Goal: Communication & Community: Share content

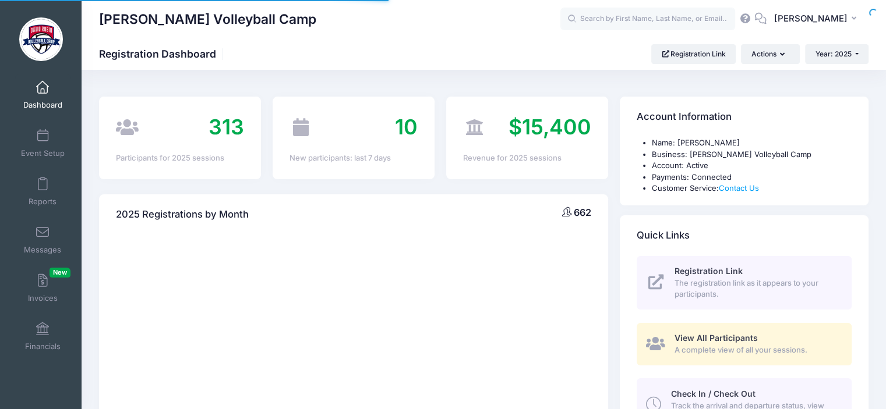
select select
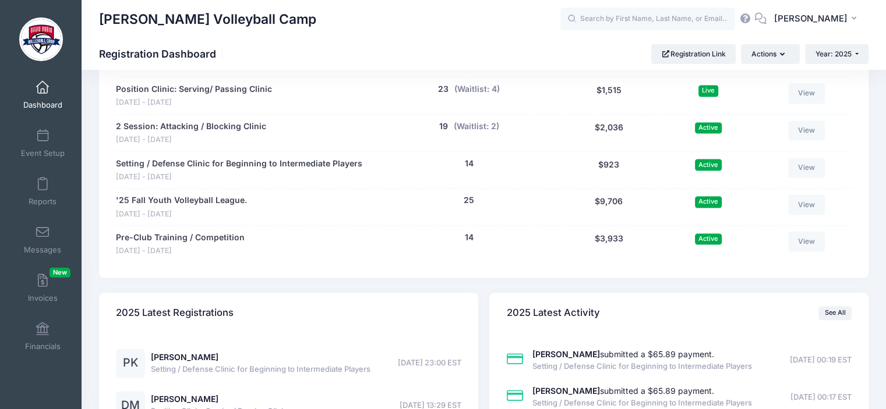
scroll to position [1535, 0]
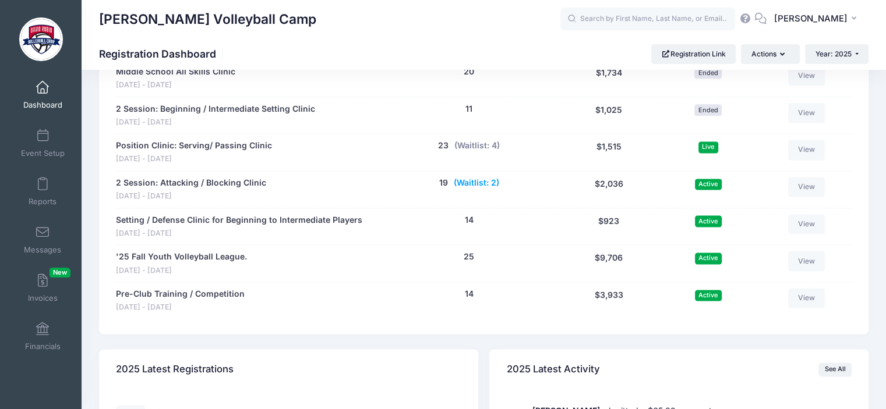
click at [475, 182] on button "(Waitlist: 2)" at bounding box center [476, 183] width 45 height 12
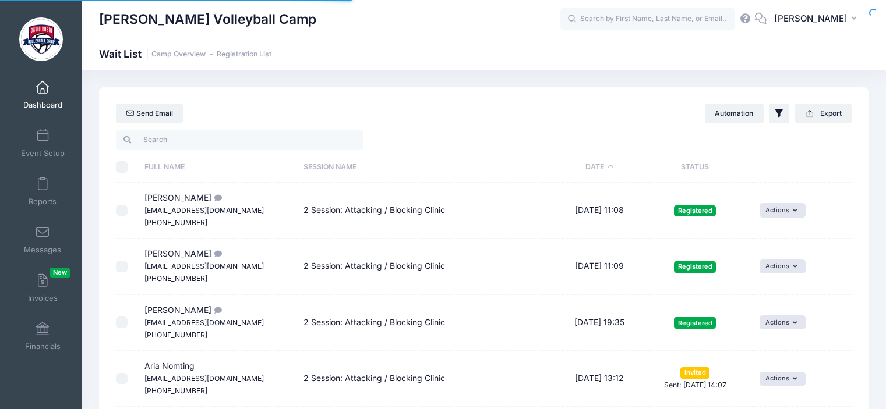
select select "50"
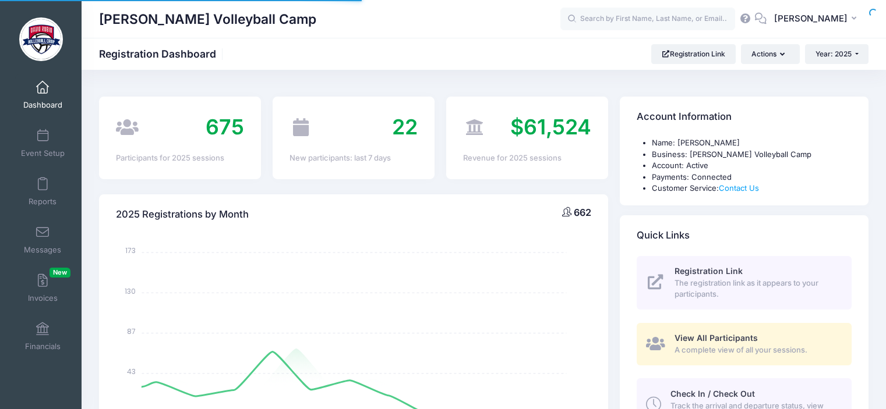
select select
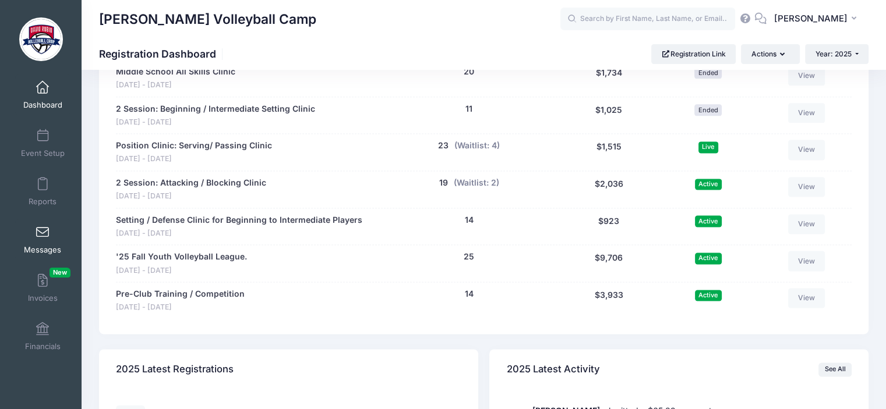
click at [31, 230] on link "Messages" at bounding box center [42, 240] width 55 height 41
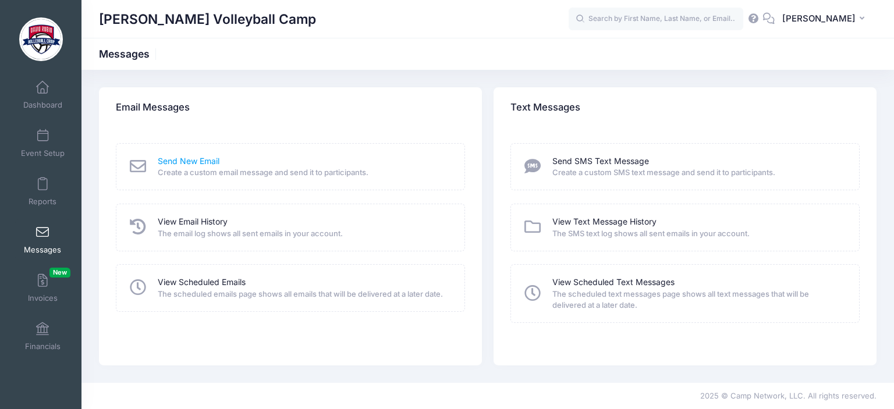
click at [207, 160] on link "Send New Email" at bounding box center [189, 161] width 62 height 12
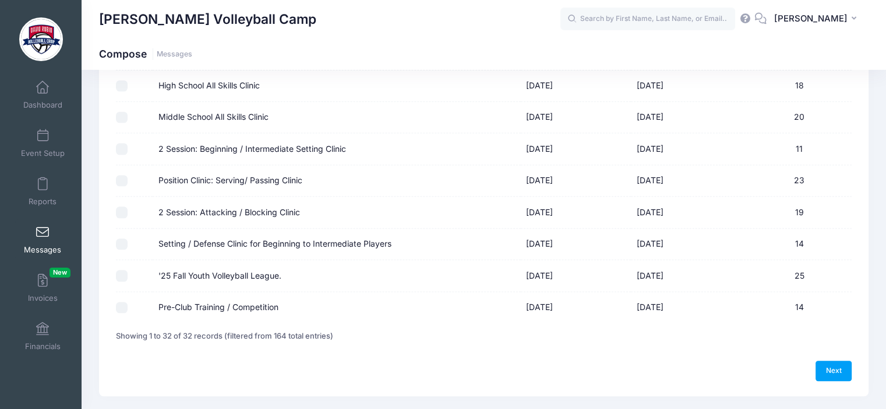
scroll to position [907, 0]
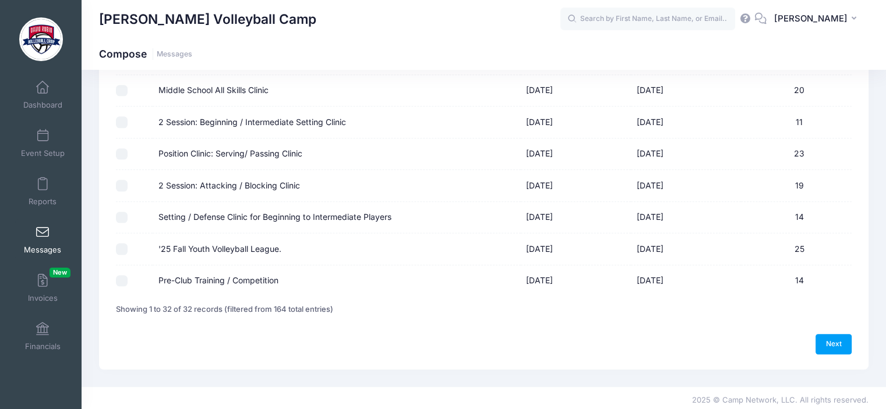
click at [123, 154] on input "Position Clinic: Serving/ Passing Clinic" at bounding box center [122, 154] width 12 height 12
checkbox input "true"
click at [834, 345] on link "Next" at bounding box center [833, 344] width 36 height 20
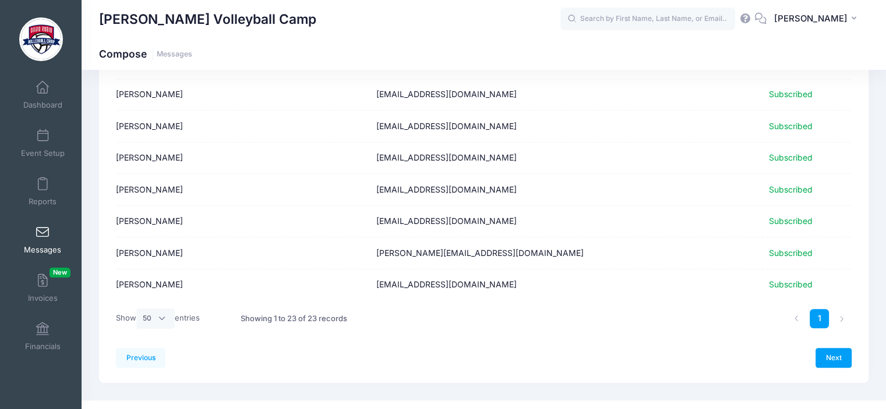
scroll to position [614, 0]
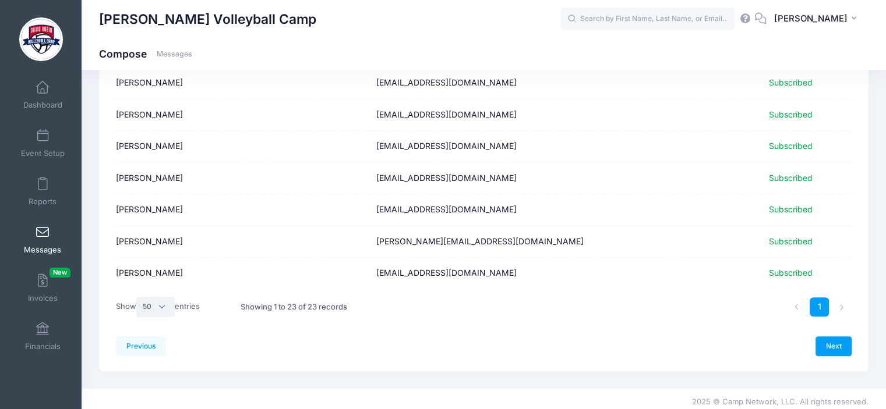
click at [163, 303] on select "All 10 25 50" at bounding box center [155, 307] width 38 height 20
select select "-1"
click at [138, 297] on select "All 10 25 50" at bounding box center [155, 307] width 38 height 20
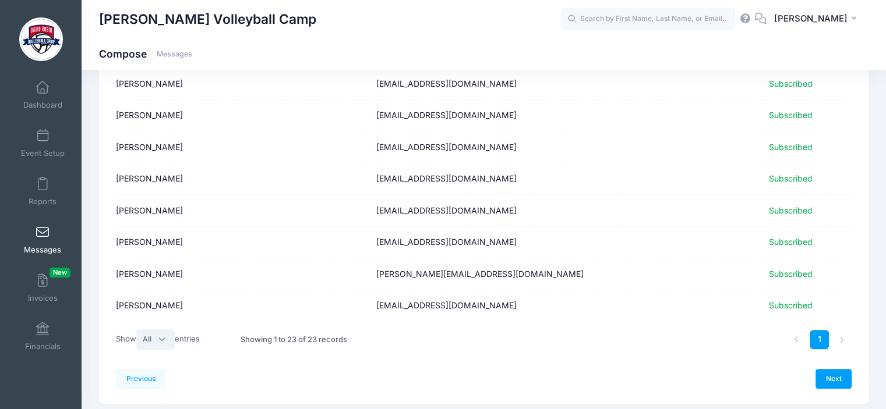
scroll to position [617, 0]
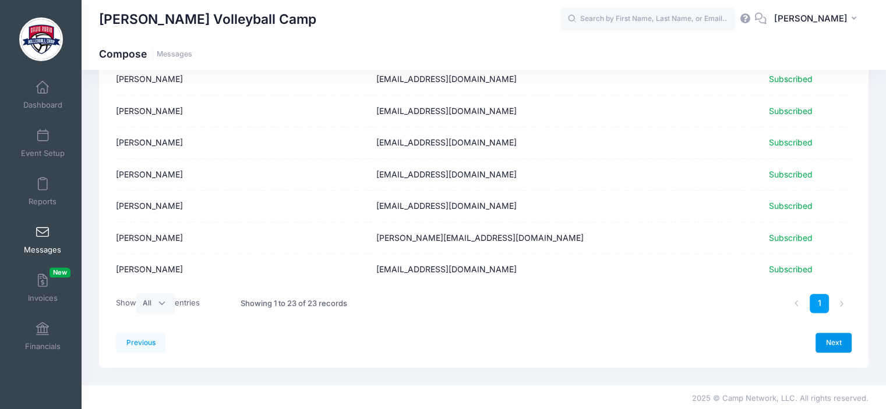
click at [832, 338] on link "Next" at bounding box center [833, 343] width 36 height 20
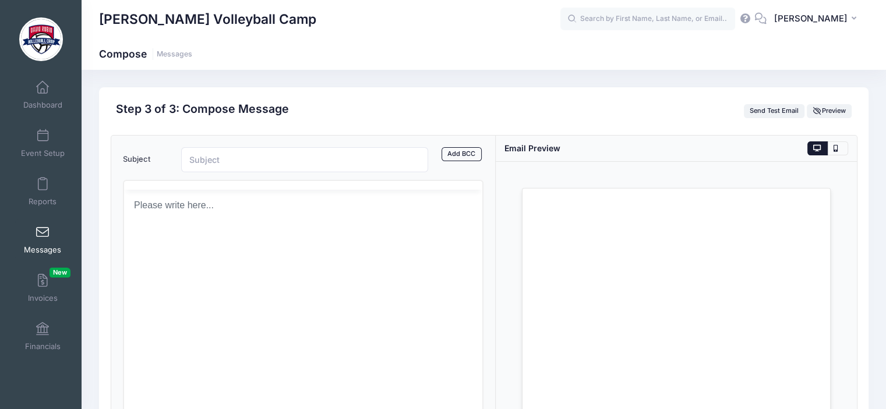
scroll to position [0, 0]
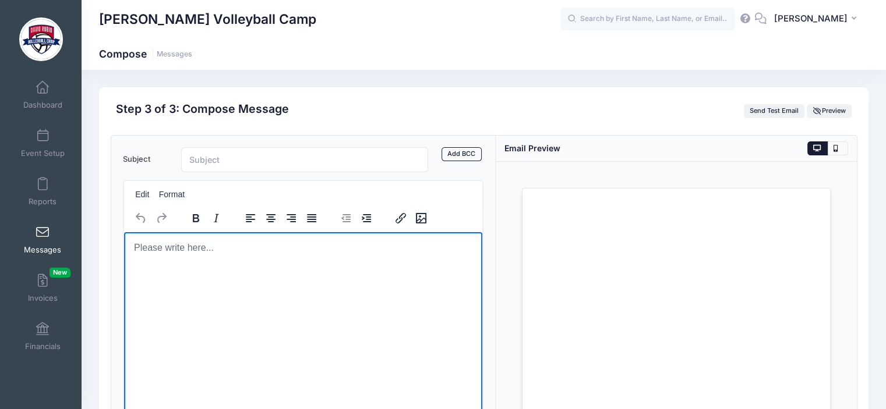
click at [226, 247] on p "Rich Text Area. Press ALT-0 for help." at bounding box center [303, 247] width 340 height 13
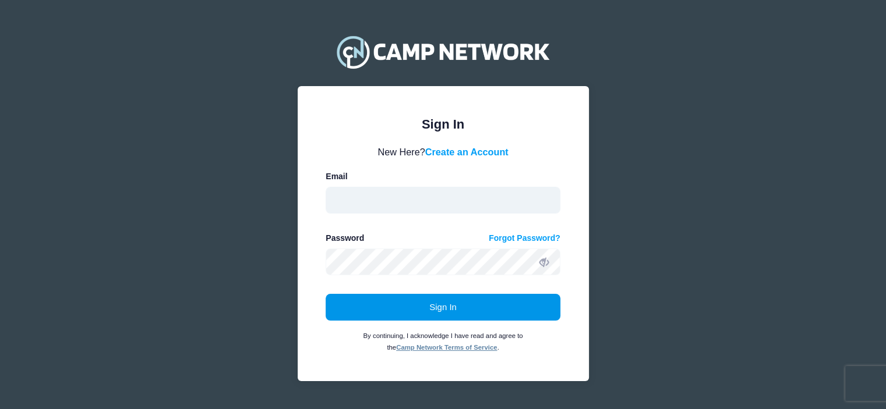
type input "[EMAIL_ADDRESS][DOMAIN_NAME]"
click at [426, 305] on button "Sign In" at bounding box center [442, 307] width 235 height 27
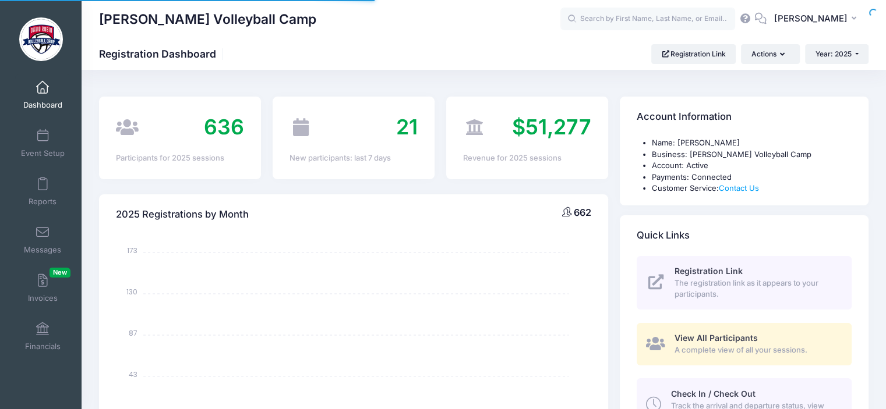
select select
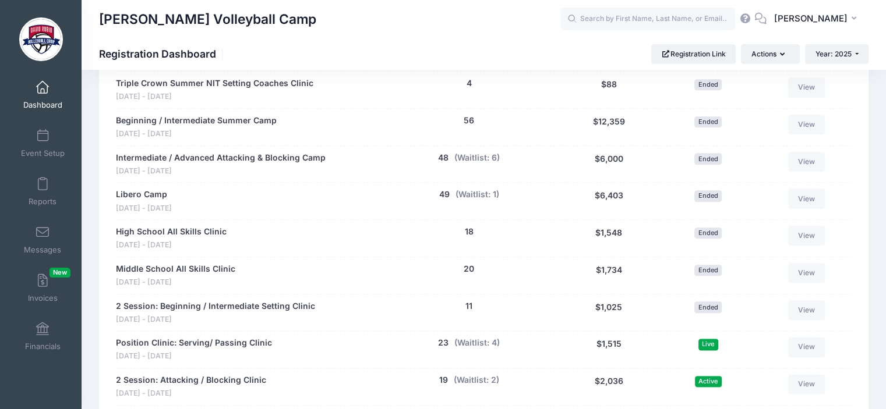
scroll to position [1337, 0]
click at [37, 239] on link "Messages" at bounding box center [42, 240] width 55 height 41
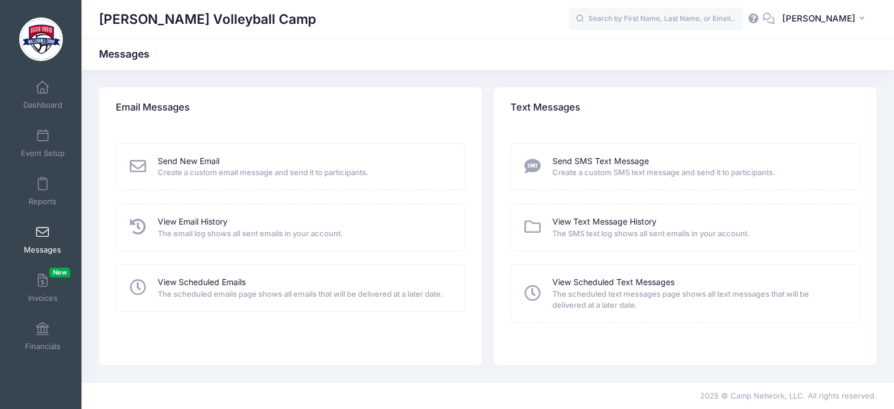
click at [198, 170] on span "Create a custom email message and send it to participants." at bounding box center [304, 173] width 292 height 12
click at [202, 159] on link "Send New Email" at bounding box center [189, 161] width 62 height 12
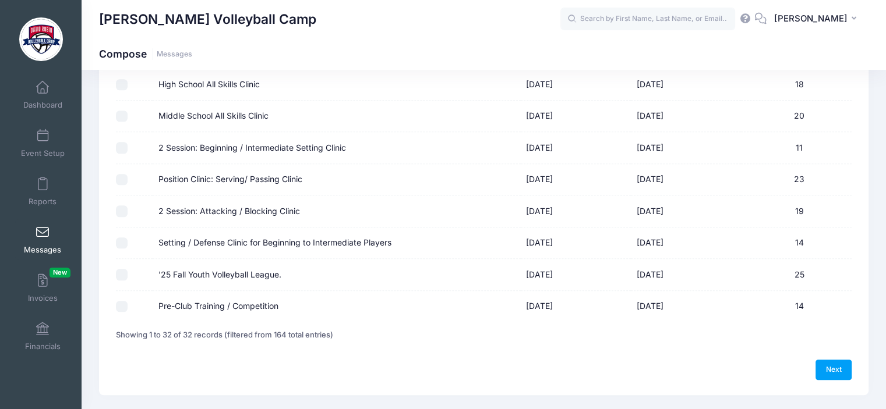
scroll to position [882, 0]
click at [120, 175] on input "Position Clinic: Serving/ Passing Clinic" at bounding box center [122, 180] width 12 height 12
checkbox input "true"
click at [838, 360] on link "Next" at bounding box center [833, 369] width 36 height 20
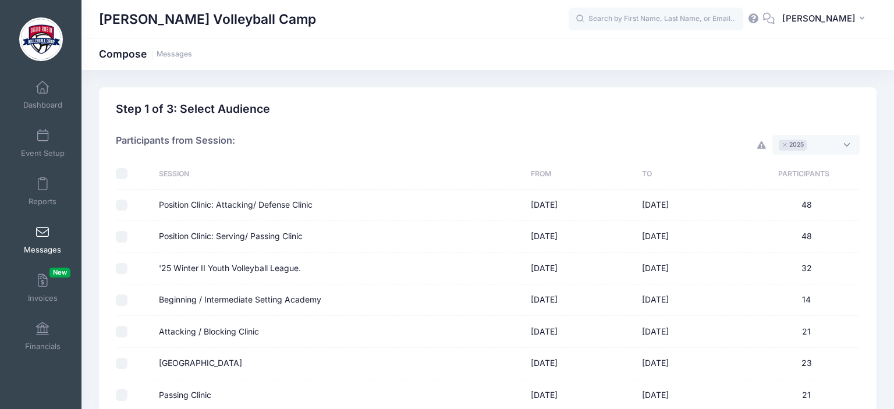
select select "50"
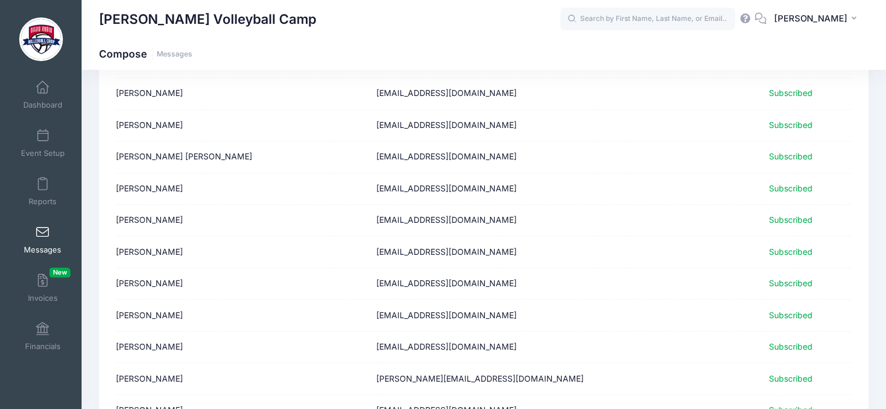
scroll to position [617, 0]
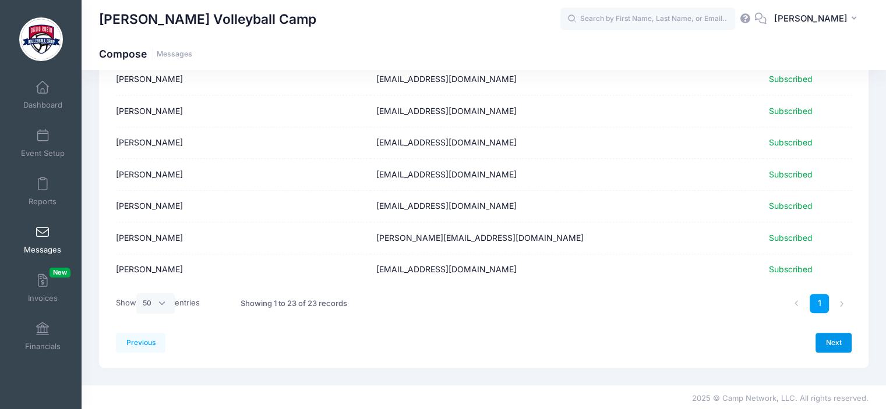
click at [836, 344] on link "Next" at bounding box center [833, 343] width 36 height 20
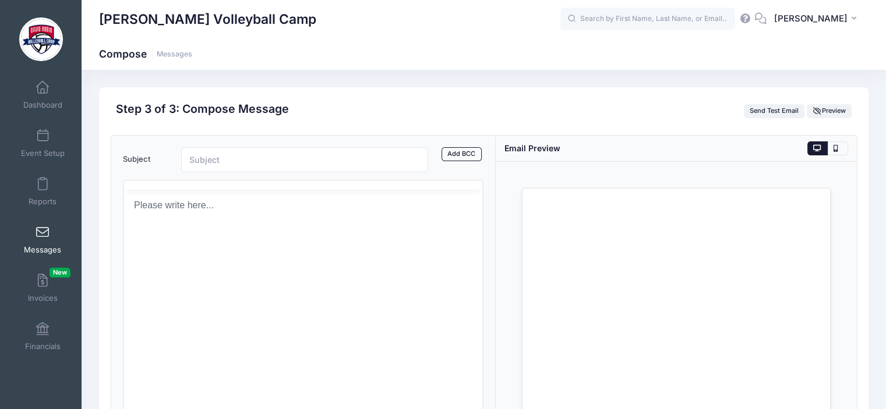
scroll to position [0, 0]
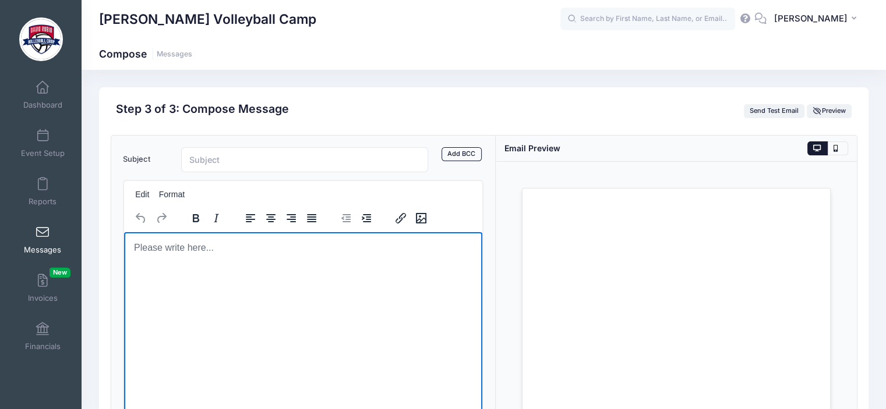
click at [241, 250] on p "Rich Text Area. Press ALT-0 for help." at bounding box center [303, 247] width 340 height 13
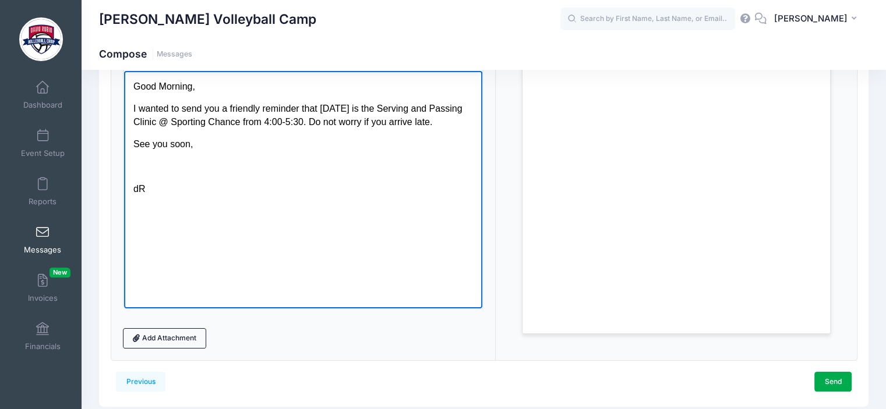
scroll to position [202, 0]
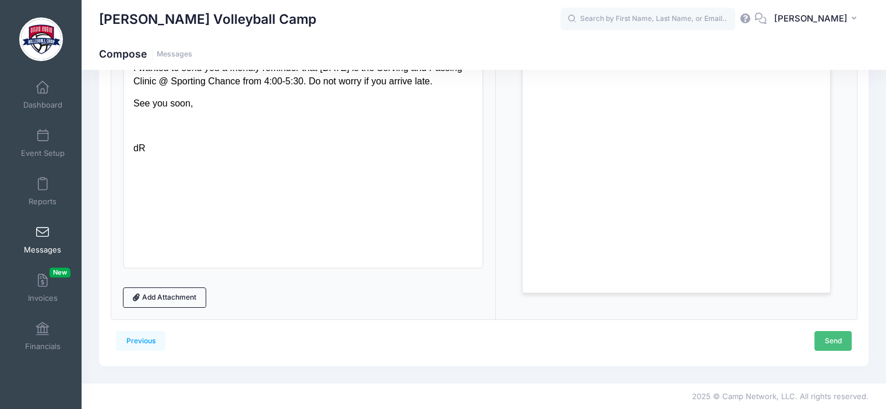
click at [833, 339] on link "Send" at bounding box center [832, 341] width 37 height 20
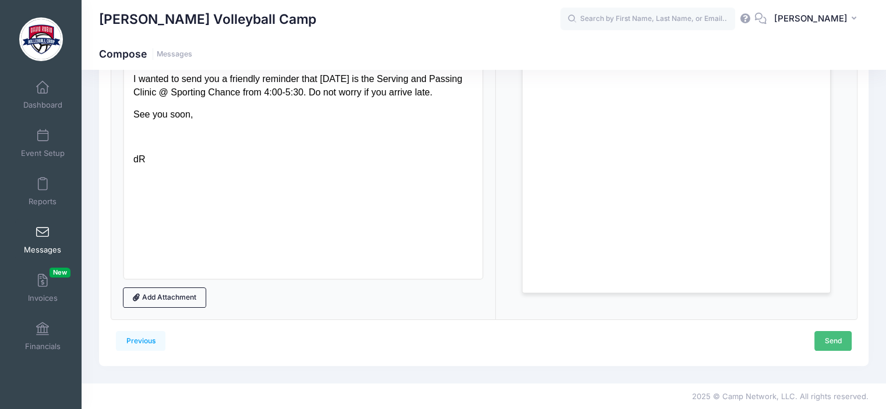
scroll to position [0, 0]
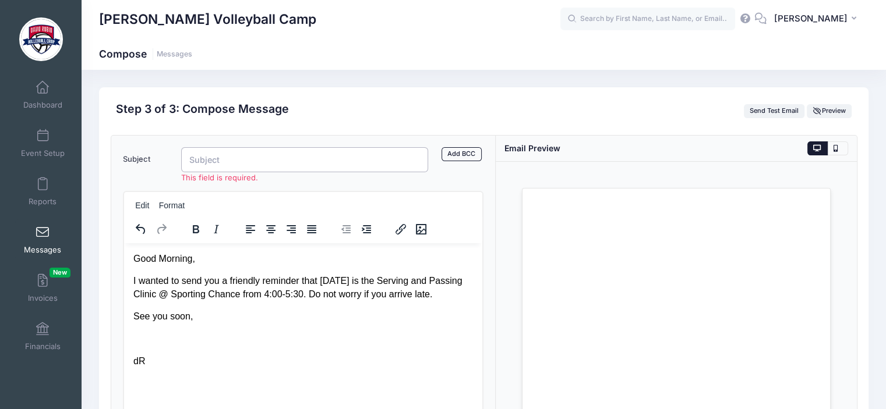
click at [245, 158] on input "Subject" at bounding box center [304, 159] width 247 height 25
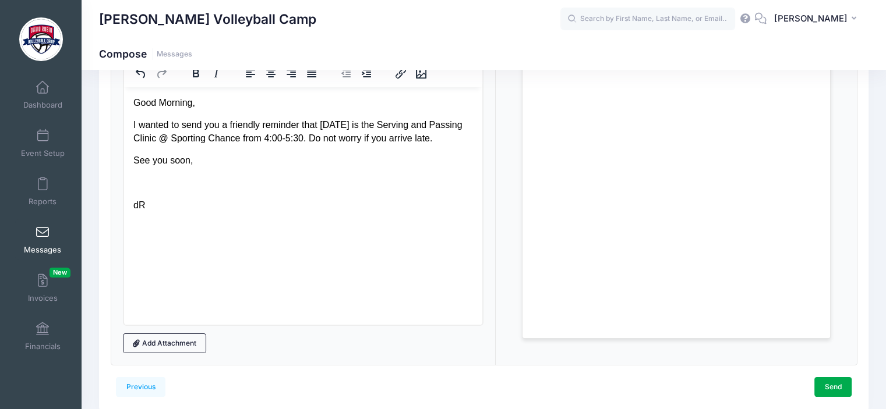
scroll to position [191, 0]
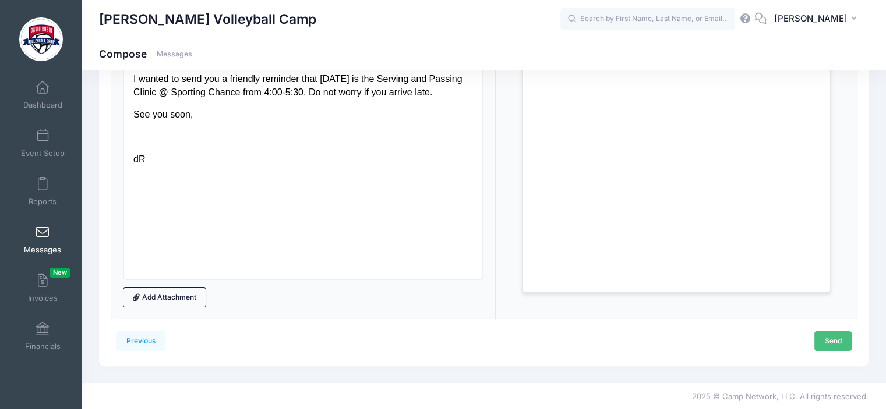
type input "S n P clinic"
click at [827, 339] on link "Send" at bounding box center [832, 341] width 37 height 20
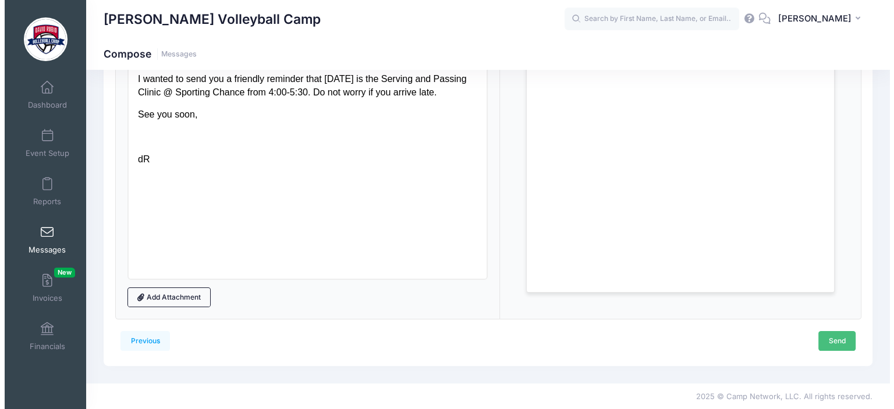
scroll to position [0, 0]
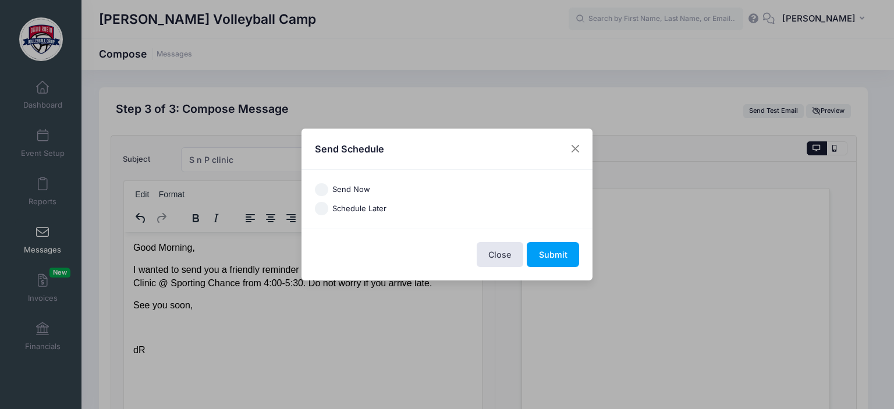
click at [319, 186] on input "Send Now" at bounding box center [321, 189] width 13 height 13
radio input "true"
click at [554, 252] on button "Submit" at bounding box center [553, 254] width 52 height 25
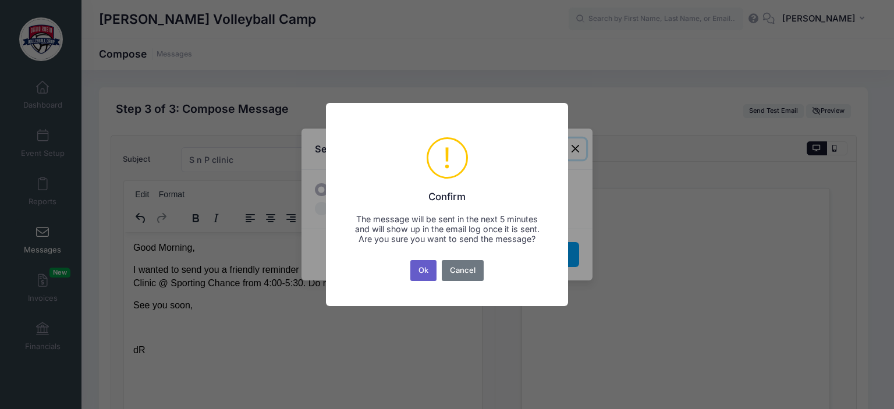
click at [423, 280] on button "Ok" at bounding box center [424, 270] width 27 height 21
